Goal: Task Accomplishment & Management: Complete application form

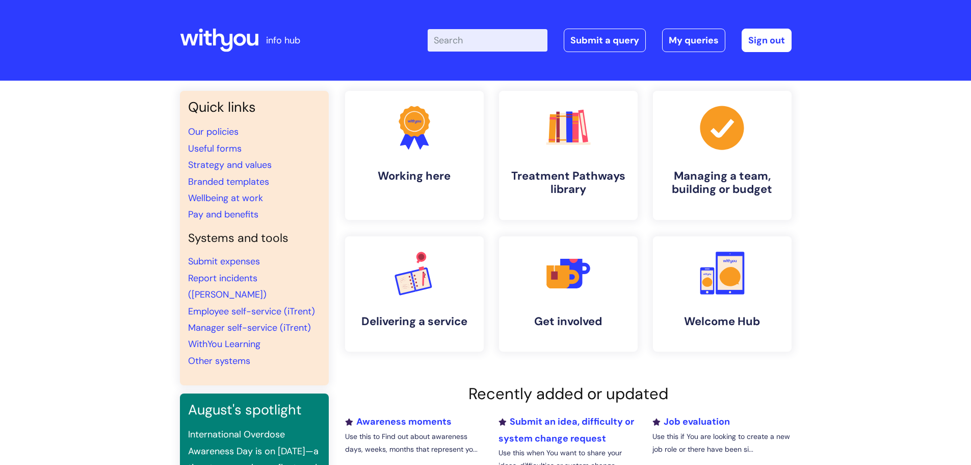
click at [629, 25] on div "Enter your search term here... Search Submit a query My queries Welcome [PERSON…" at bounding box center [562, 40] width 460 height 60
click at [611, 53] on div "Enter your search term here... Search Submit a query My queries Welcome [PERSON…" at bounding box center [562, 40] width 460 height 60
click at [613, 34] on link "Submit a query" at bounding box center [605, 40] width 82 height 23
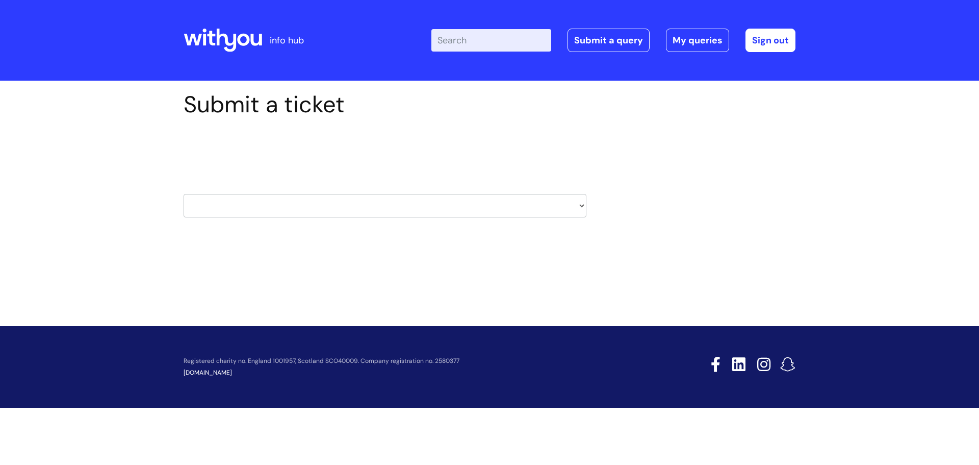
click at [194, 195] on select "HR / People IT and Support Clinical Drug Alerts Finance Accounts Data Support T…" at bounding box center [385, 205] width 403 height 23
select select "systems"
click at [184, 194] on select "HR / People IT and Support Clinical Drug Alerts Finance Accounts Data Support T…" at bounding box center [385, 205] width 403 height 23
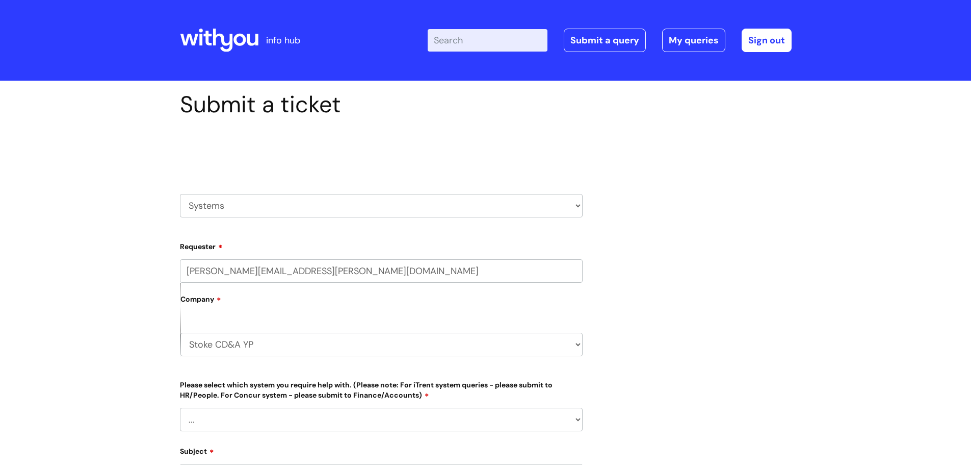
click at [252, 342] on select "Stoke CD&A YP WithYou Current Staff" at bounding box center [382, 343] width 402 height 23
select select "80004418241"
click at [181, 332] on select "Stoke CD&A YP WithYou Current Staff" at bounding box center [382, 343] width 402 height 23
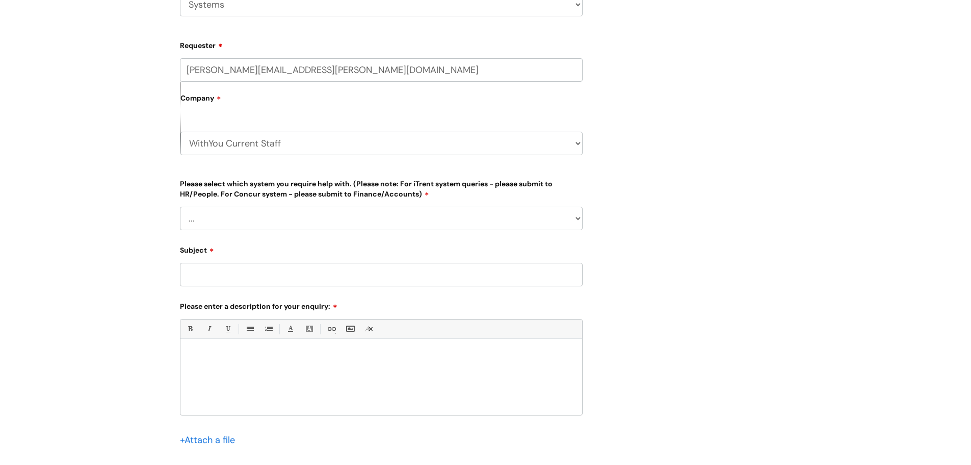
scroll to position [204, 0]
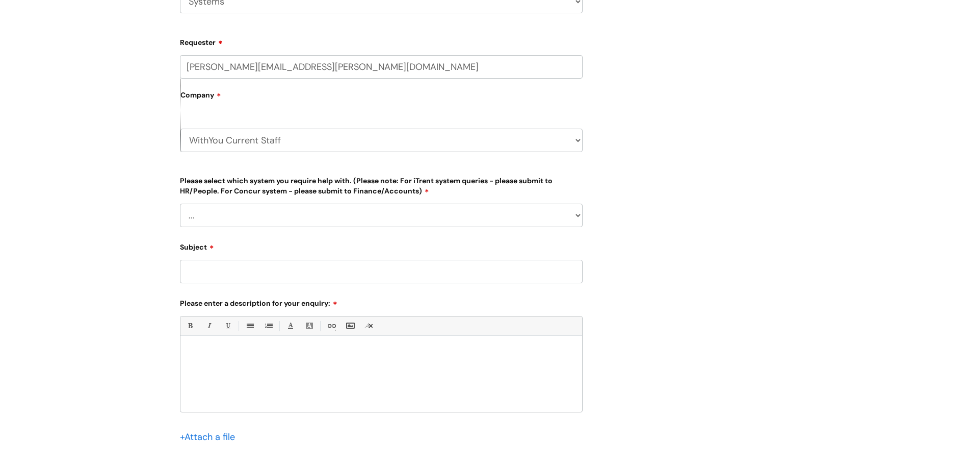
click at [224, 206] on select "... Ulysses Helpdesk Monday.com Nebula fault ILLY CarePath fault Halo fault E-c…" at bounding box center [381, 214] width 403 height 23
select select "Something else"
click at [180, 203] on select "... Ulysses Helpdesk Monday.com Nebula fault ILLY CarePath fault Halo fault E-c…" at bounding box center [381, 214] width 403 height 23
click at [216, 266] on input "Subject" at bounding box center [381, 271] width 403 height 23
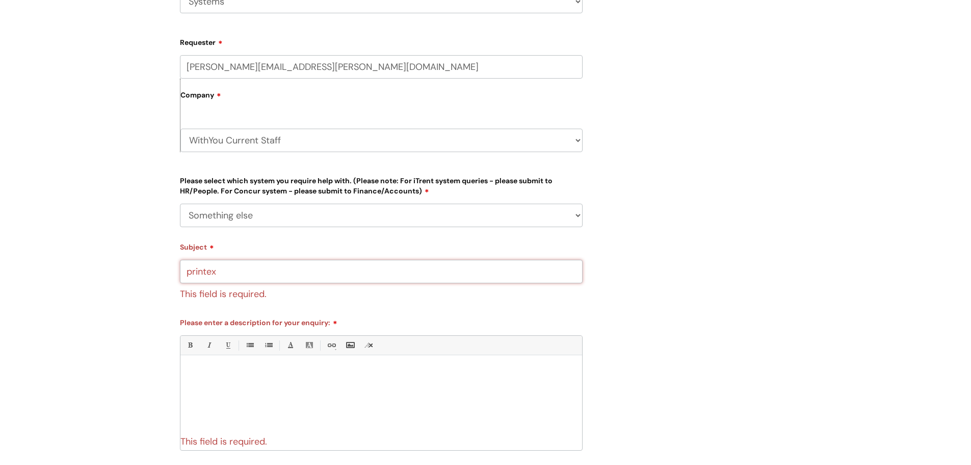
type input "printex"
click at [245, 391] on div at bounding box center [382, 395] width 402 height 70
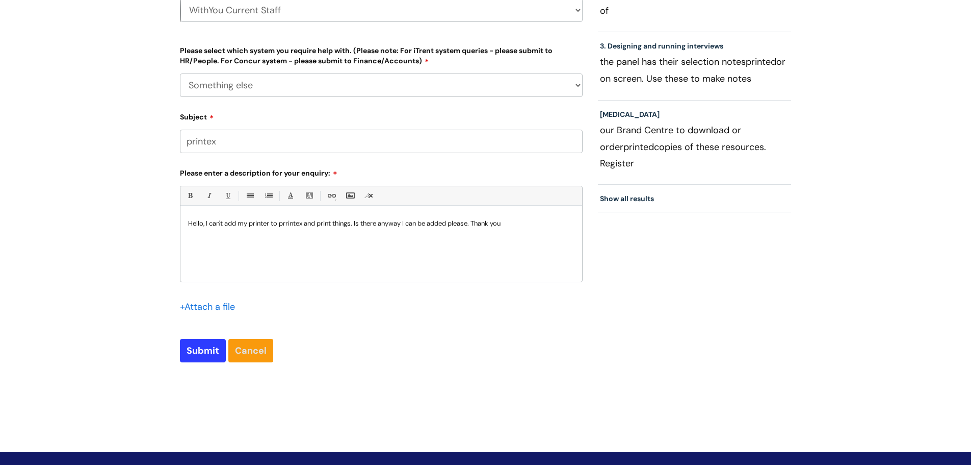
scroll to position [403, 0]
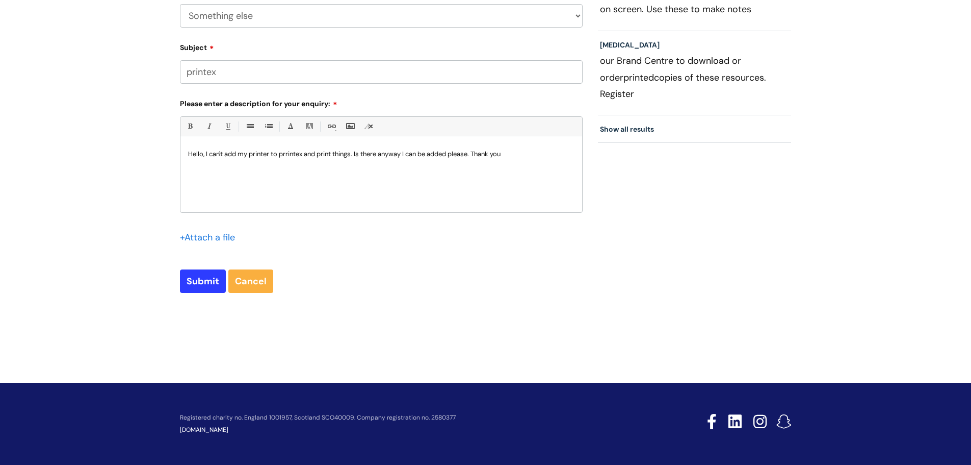
drag, startPoint x: 197, startPoint y: 293, endPoint x: 197, endPoint y: 285, distance: 8.2
click at [200, 273] on input "Submit" at bounding box center [203, 280] width 46 height 23
type input "Please Wait..."
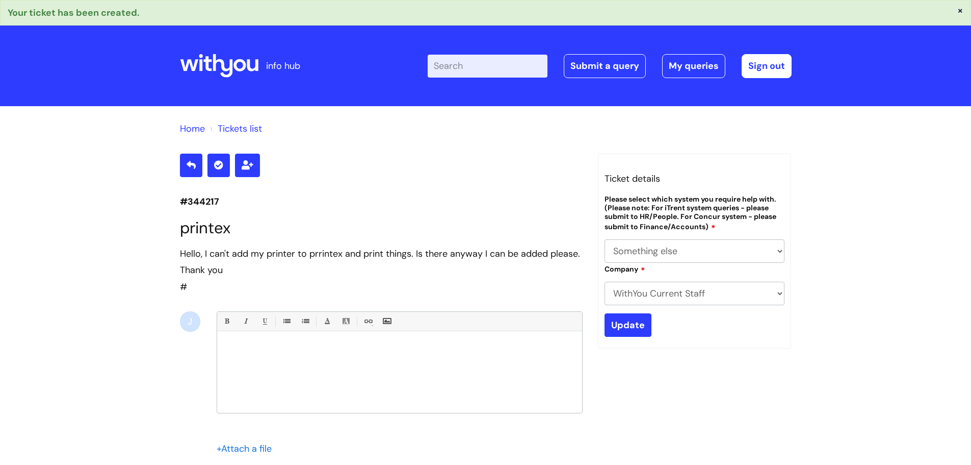
select select "Something else"
